Goal: Transaction & Acquisition: Purchase product/service

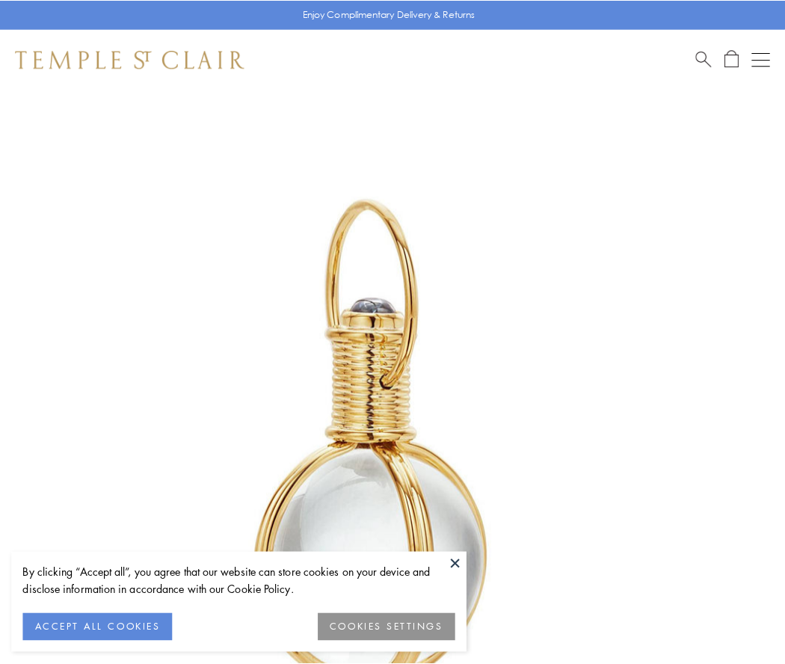
scroll to position [390, 0]
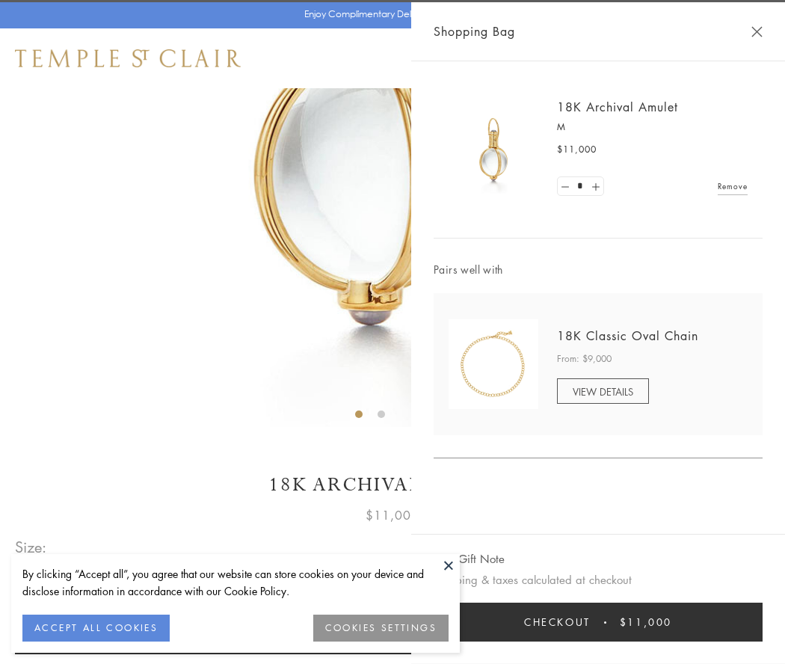
click at [598, 622] on button "Checkout $11,000" at bounding box center [598, 621] width 329 height 39
